Goal: Communication & Community: Answer question/provide support

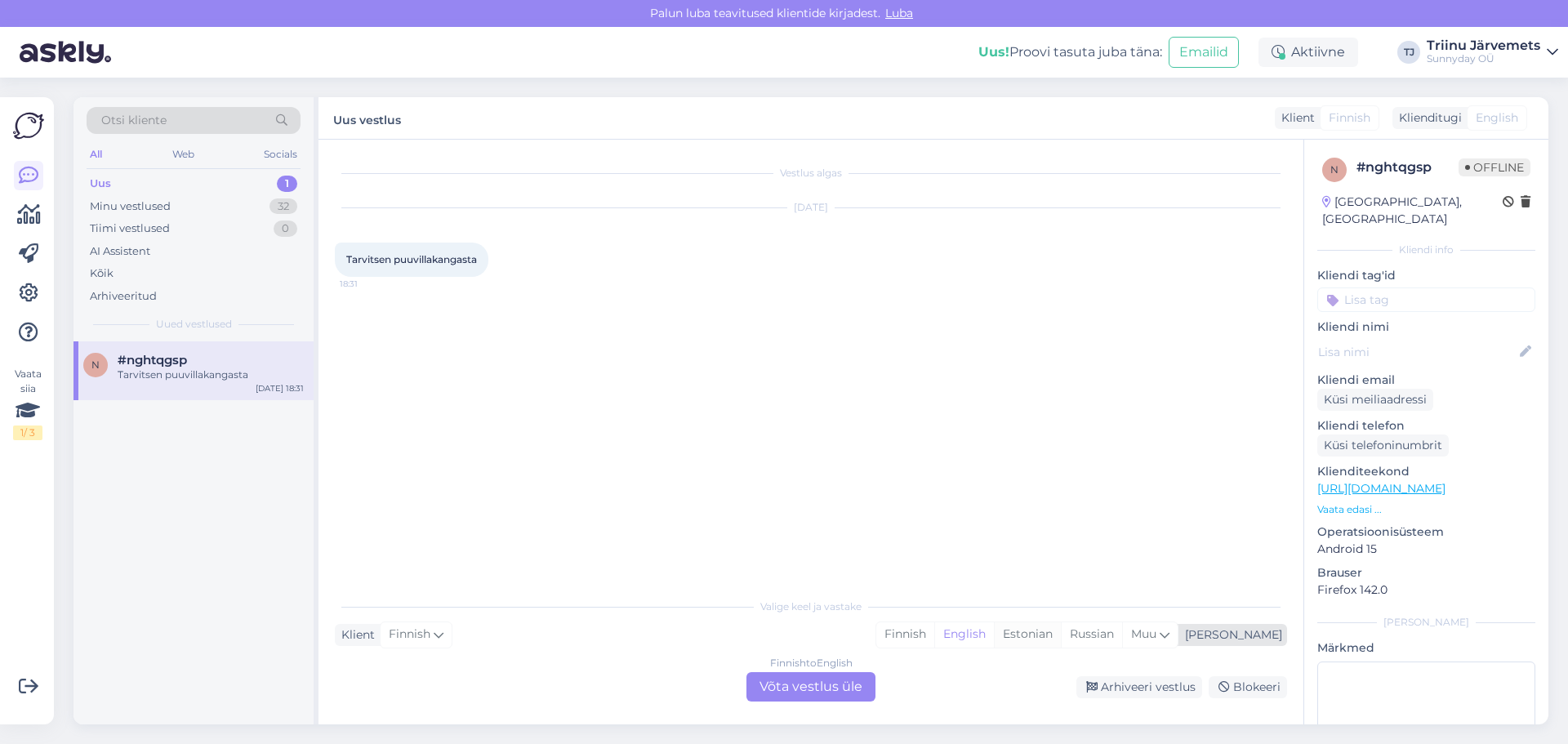
click at [1061, 635] on div "Estonian" at bounding box center [1026, 634] width 67 height 24
click at [828, 687] on div "Finnish to Estonian Võta vestlus üle" at bounding box center [810, 686] width 129 height 29
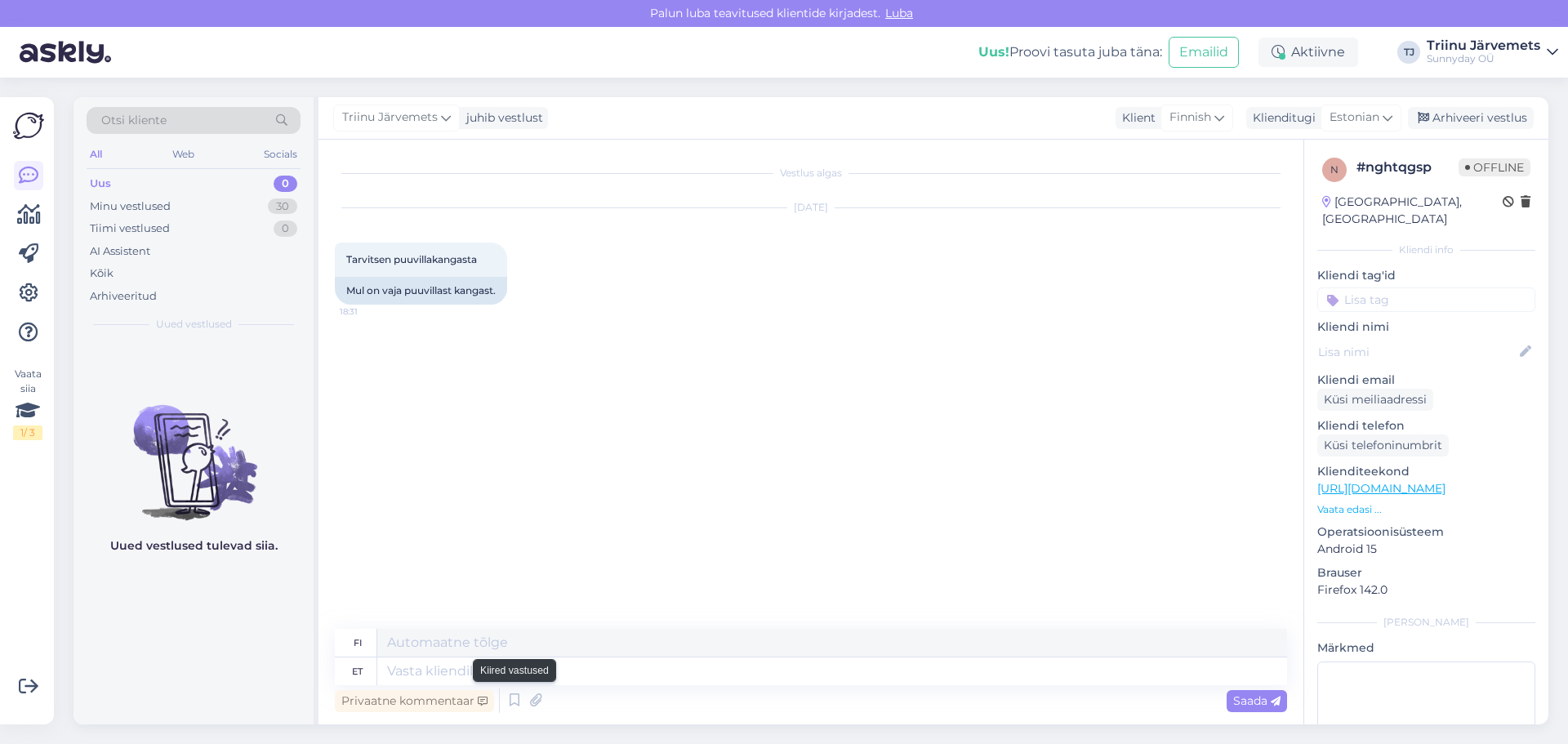
drag, startPoint x: 518, startPoint y: 690, endPoint x: 518, endPoint y: 673, distance: 17.0
click at [518, 681] on div "fi et Privaatne kommentaar Saada" at bounding box center [810, 672] width 953 height 87
click at [518, 672] on textarea at bounding box center [831, 670] width 910 height 28
type textarea "Tere, me"
type textarea "Hei,"
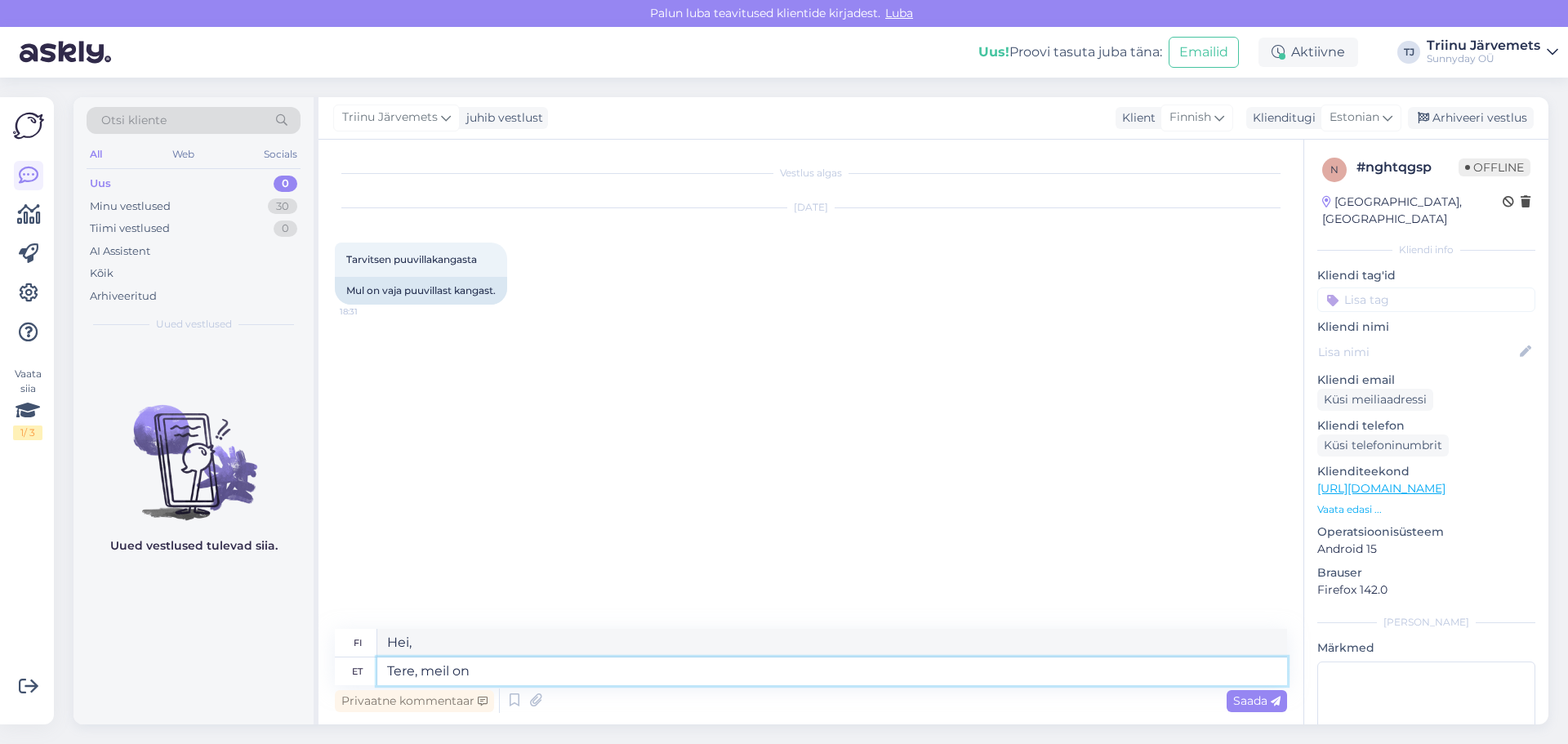
type textarea "Tere, meil on"
type textarea "Hei, meillä on"
type textarea "Tere, meil on 100%"
type textarea "Hei, meillä on 100%"
type textarea "Tere, meil on 100% puuvillane kan"
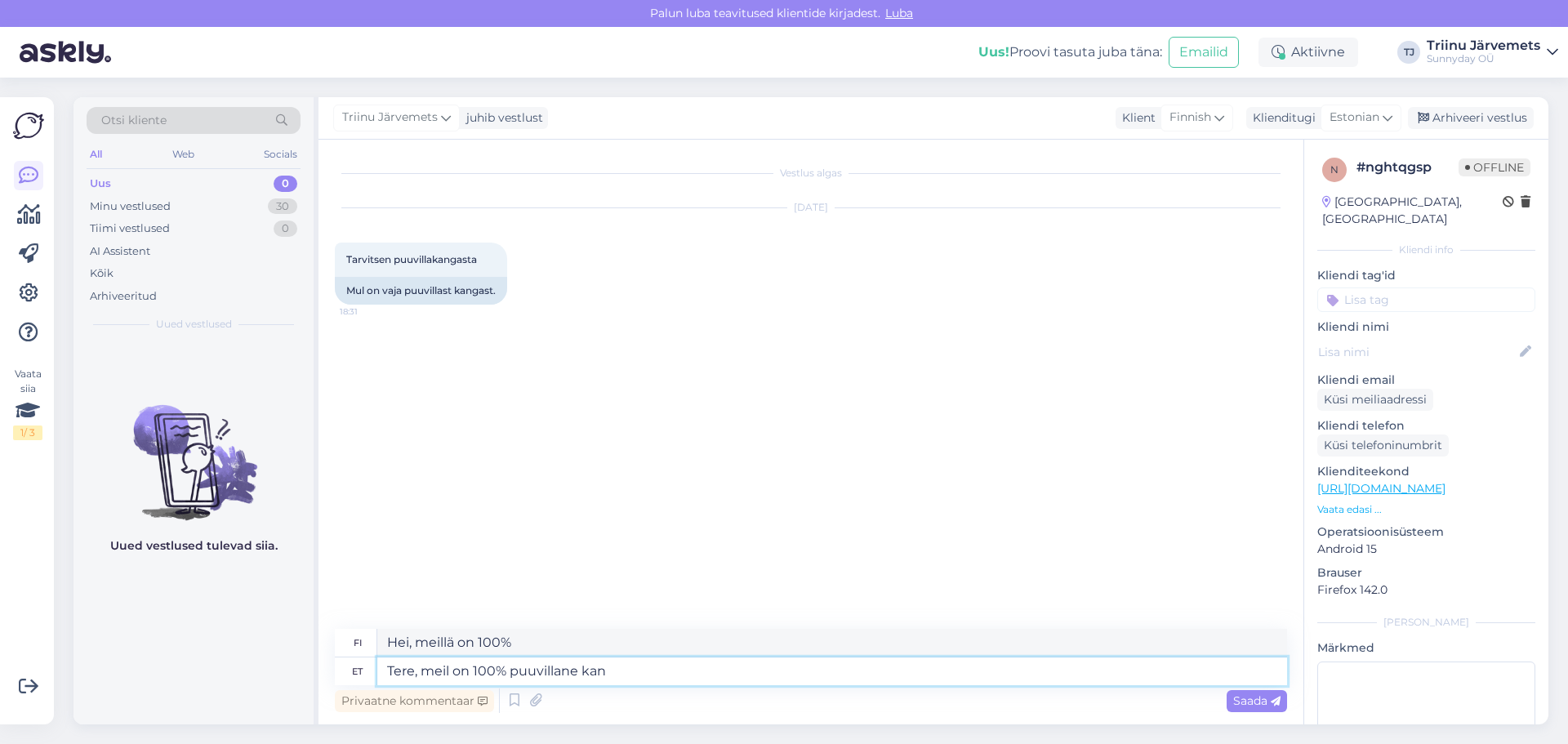
type textarea "Hei, meillä on 100% puuvillaa"
type textarea "Tere, meil on 100% puuvillane [PERSON_NAME]"
type textarea "Hei, meillä on 100% puuvillakangasta."
type textarea "Tere, meil on 100% puuvillane [PERSON_NAME] musliin"
type textarea "Hei, meillä on 100% puuvillaa olevaa musliinikangasta."
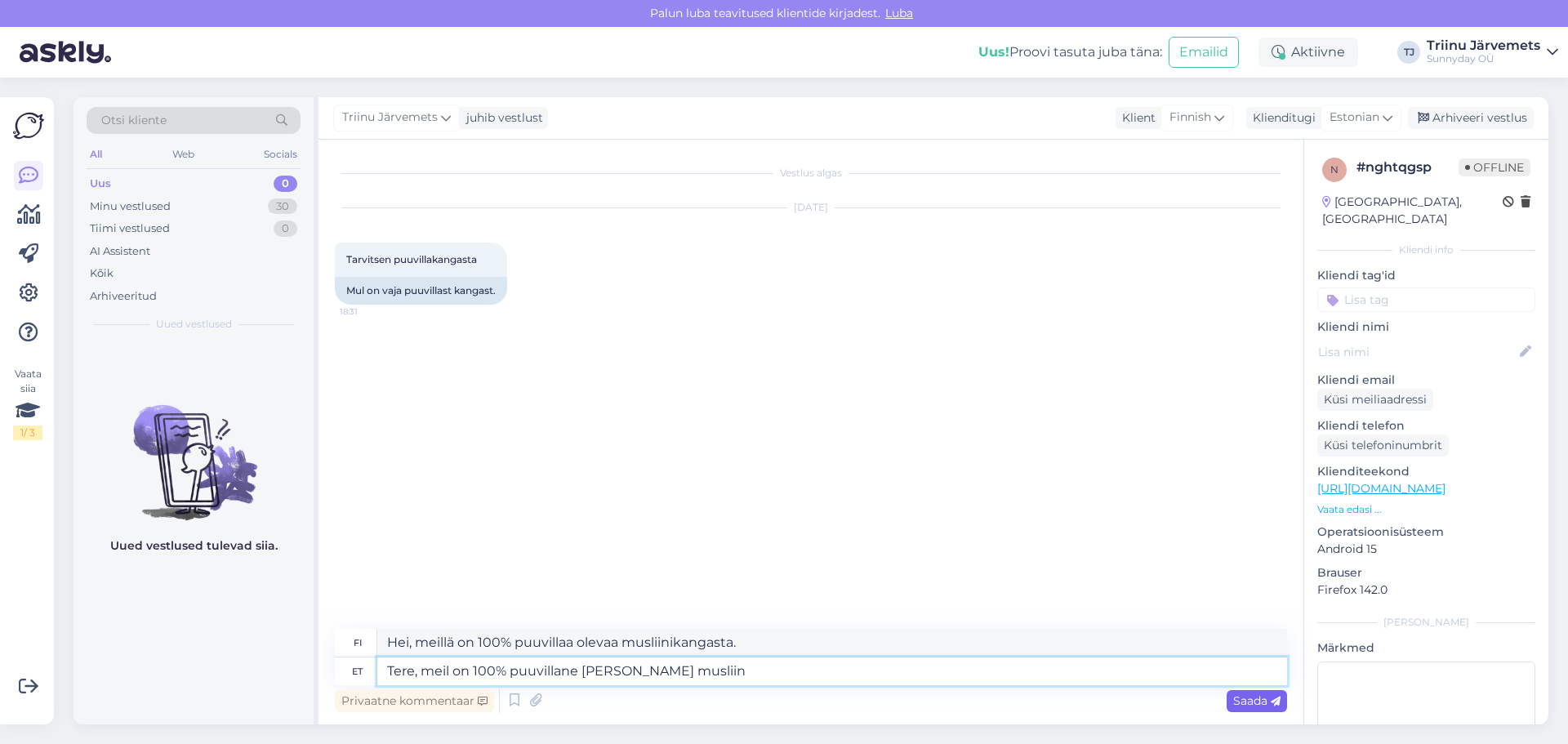
type textarea "Tere, meil on 100% puuvillane [PERSON_NAME] musliin"
click at [1233, 698] on span "Saada" at bounding box center [1256, 699] width 47 height 15
